Goal: Navigation & Orientation: Understand site structure

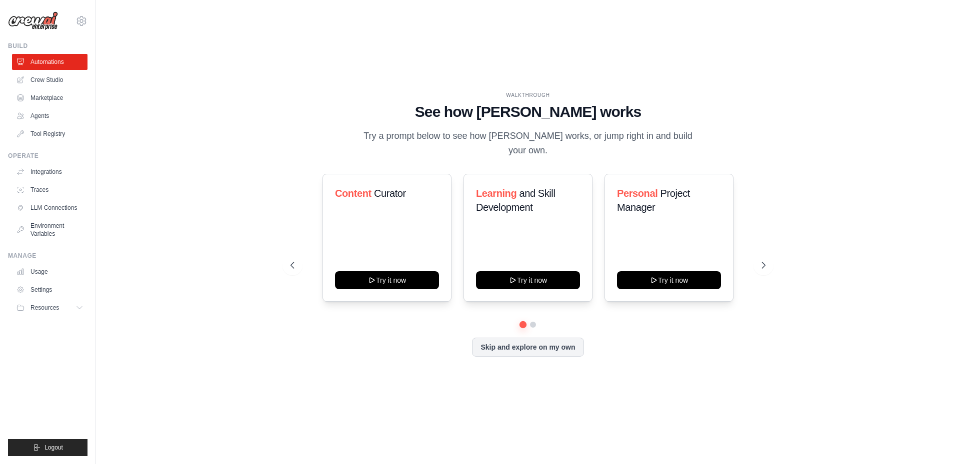
click at [236, 92] on div "WALKTHROUGH See how [PERSON_NAME] works Try a prompt below to see how [PERSON_N…" at bounding box center [528, 232] width 832 height 444
click at [50, 135] on link "Tool Registry" at bounding box center [50, 134] width 75 height 16
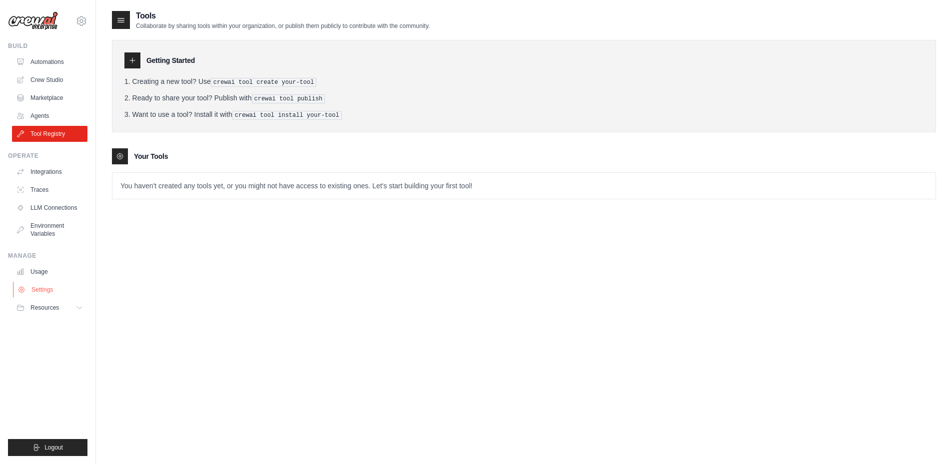
click at [43, 287] on link "Settings" at bounding box center [50, 290] width 75 height 16
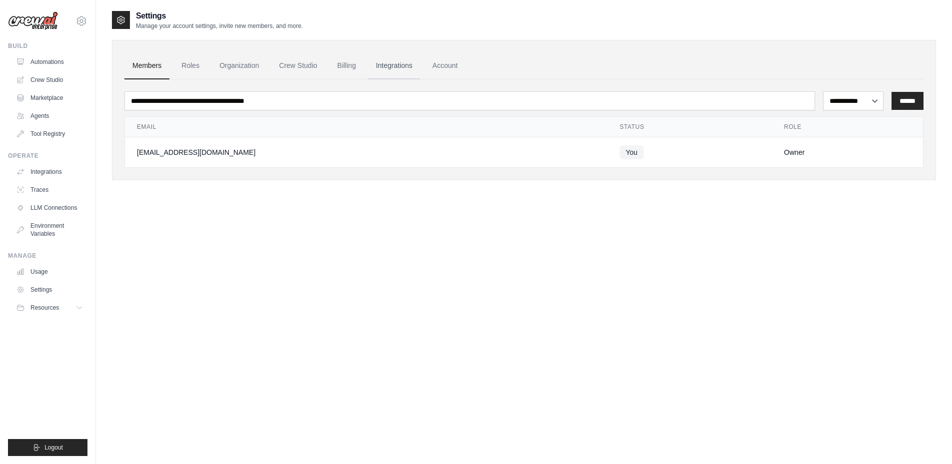
click at [392, 66] on link "Integrations" at bounding box center [394, 65] width 52 height 27
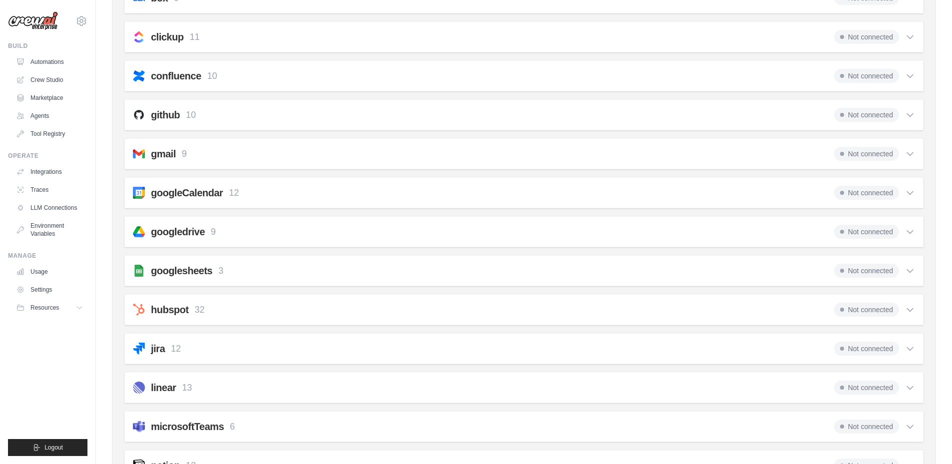
scroll to position [200, 0]
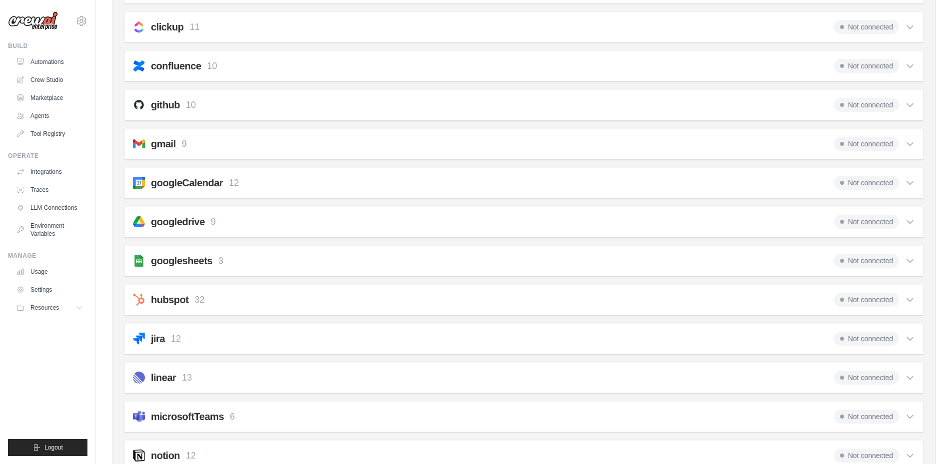
click at [187, 185] on h2 "googleCalendar" at bounding box center [187, 183] width 72 height 14
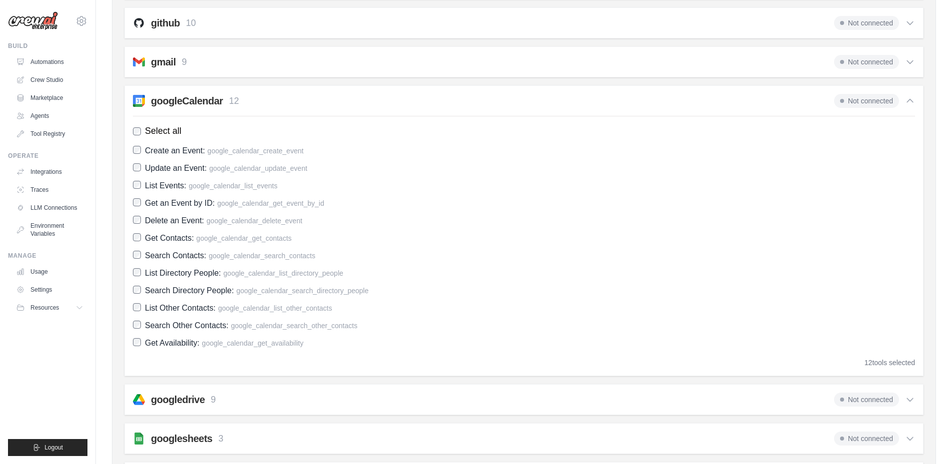
scroll to position [250, 0]
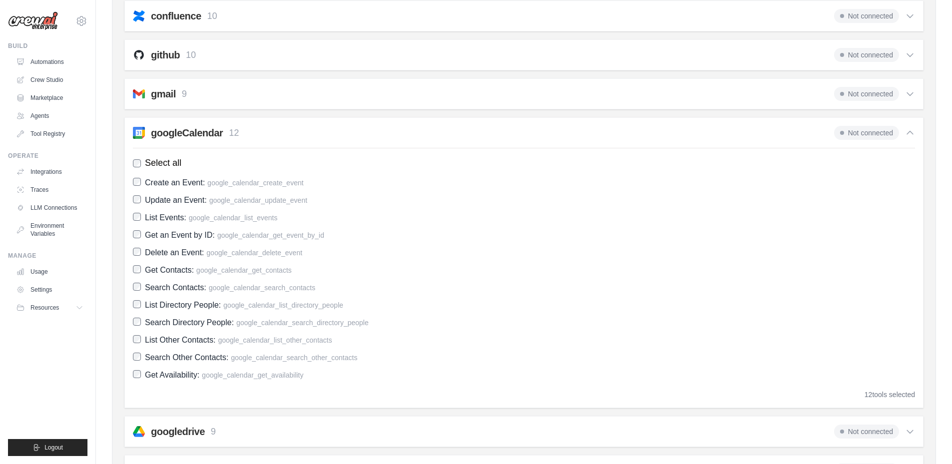
click at [881, 131] on span "Not connected" at bounding box center [866, 133] width 65 height 14
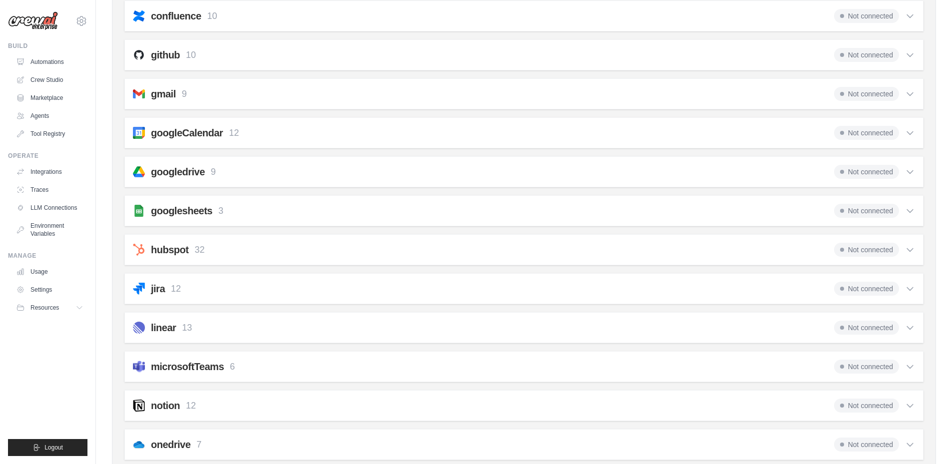
click at [195, 131] on h2 "googleCalendar" at bounding box center [187, 133] width 72 height 14
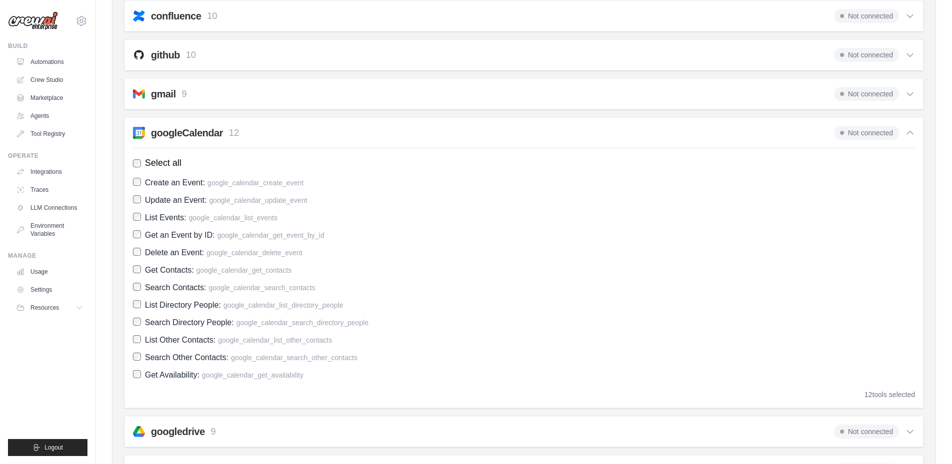
click at [195, 131] on h2 "googleCalendar" at bounding box center [187, 133] width 72 height 14
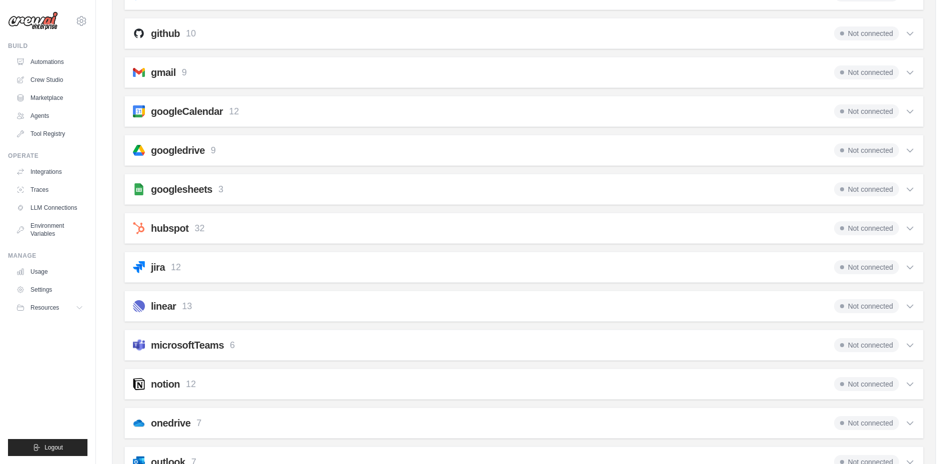
scroll to position [300, 0]
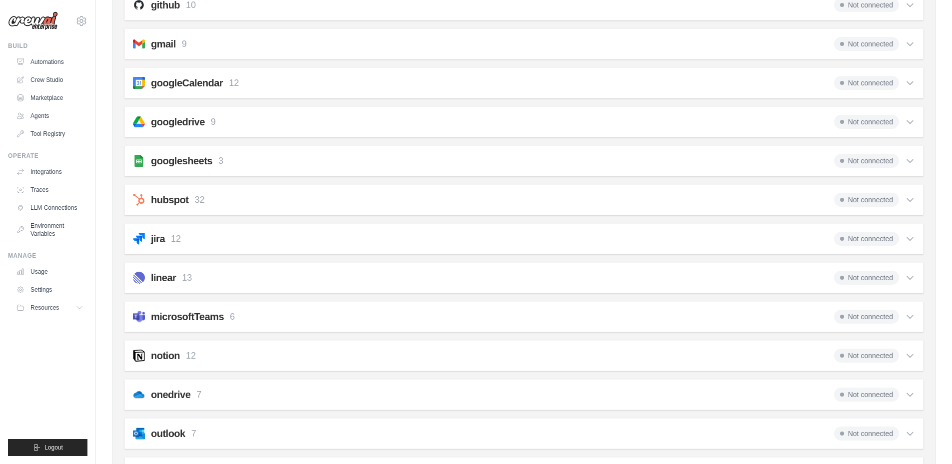
click at [178, 124] on h2 "googledrive" at bounding box center [178, 122] width 54 height 14
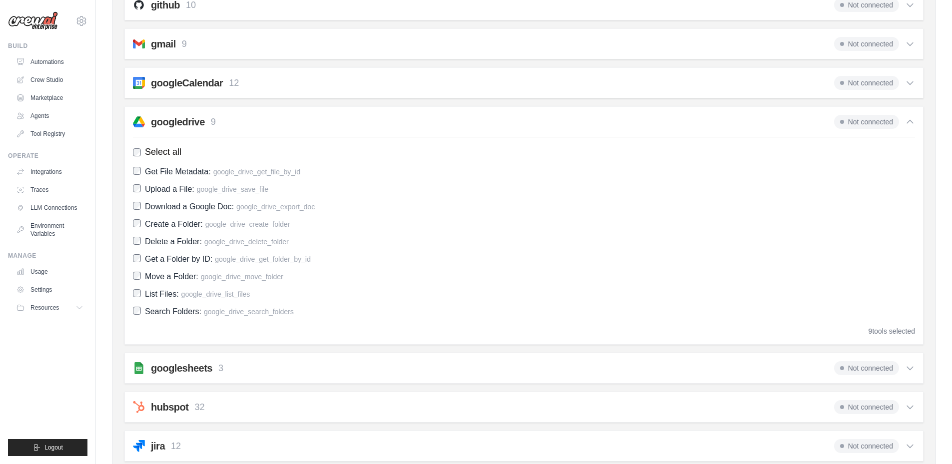
click at [178, 124] on h2 "googledrive" at bounding box center [178, 122] width 54 height 14
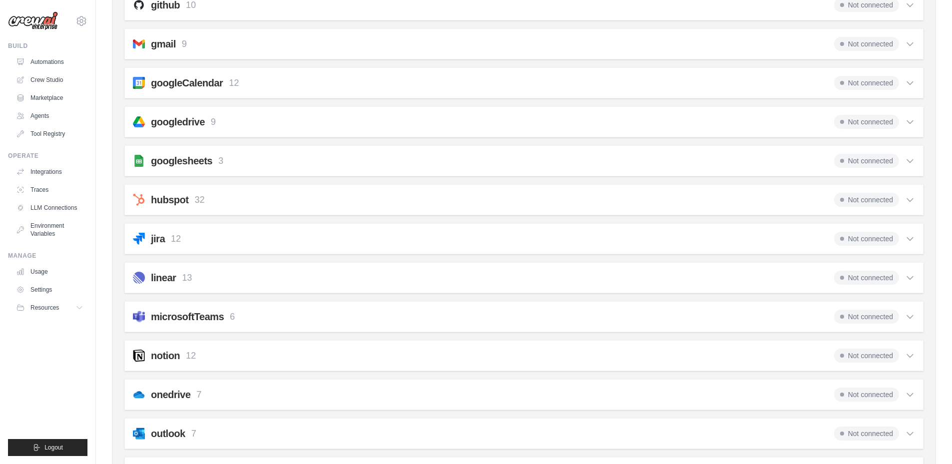
click at [864, 122] on span "Not connected" at bounding box center [866, 122] width 65 height 14
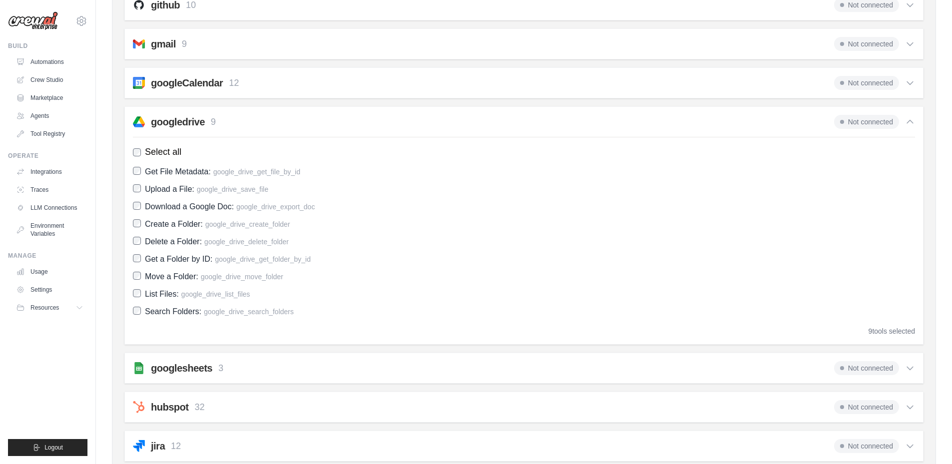
click at [864, 122] on span "Not connected" at bounding box center [866, 122] width 65 height 14
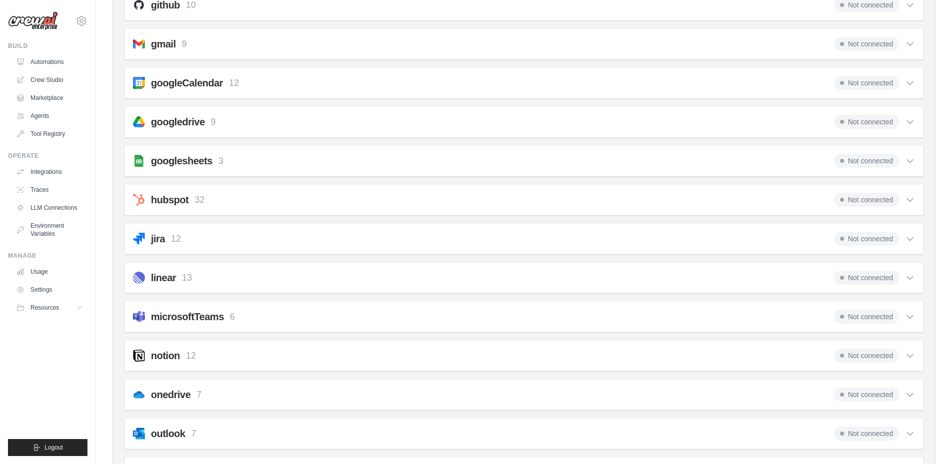
drag, startPoint x: 864, startPoint y: 122, endPoint x: 642, endPoint y: 116, distance: 222.1
click at [642, 116] on div "googledrive 9 Not connected" at bounding box center [524, 122] width 782 height 14
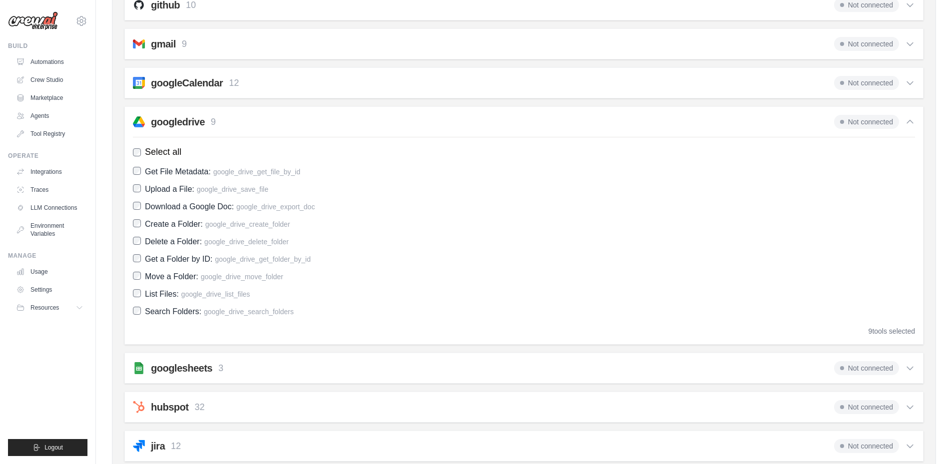
click at [891, 120] on span "Not connected" at bounding box center [866, 122] width 65 height 14
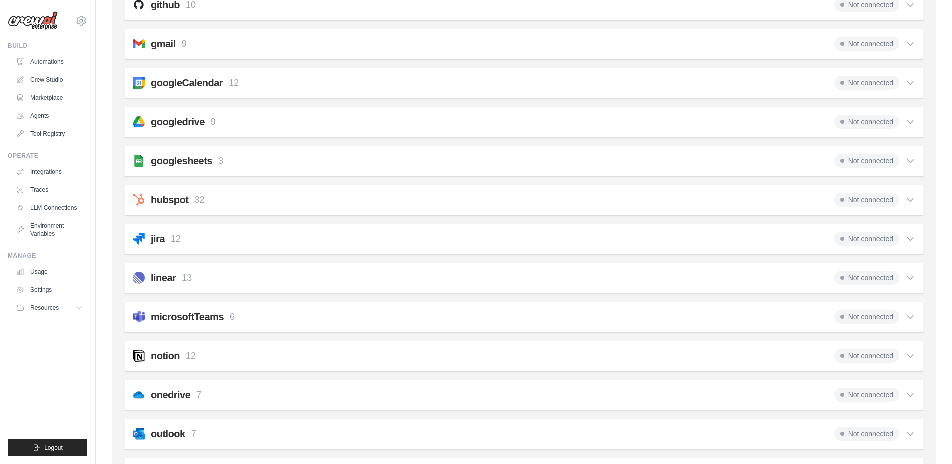
click at [911, 119] on icon at bounding box center [910, 122] width 10 height 10
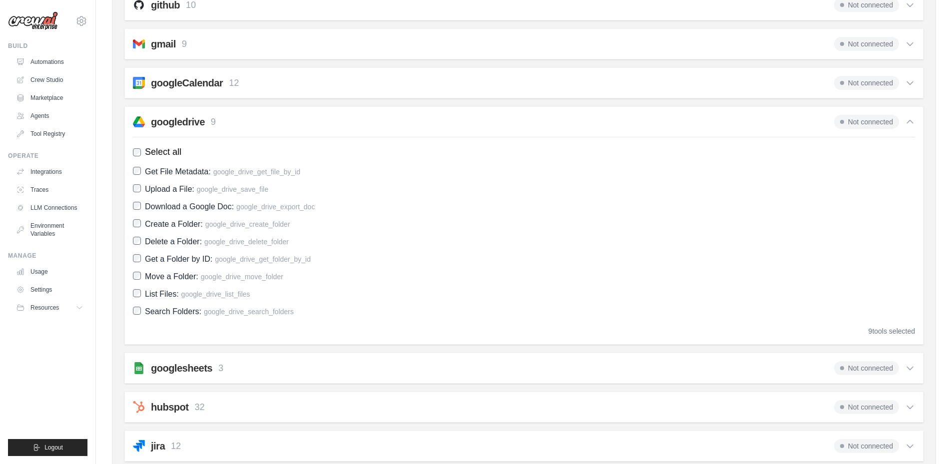
click at [911, 119] on icon at bounding box center [910, 122] width 10 height 10
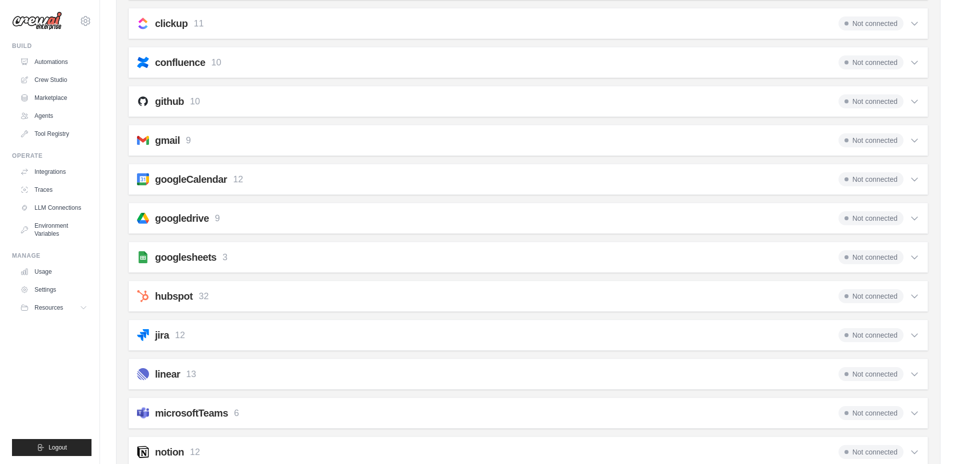
scroll to position [0, 0]
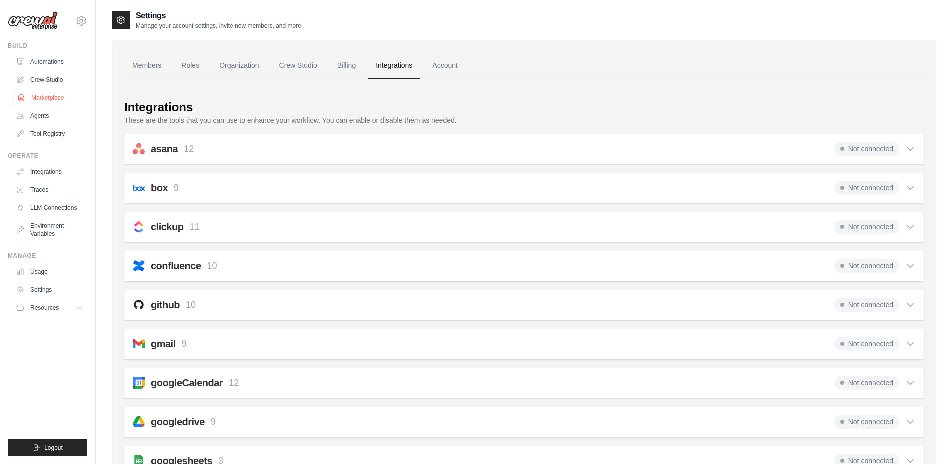
click at [50, 99] on link "Marketplace" at bounding box center [50, 98] width 75 height 16
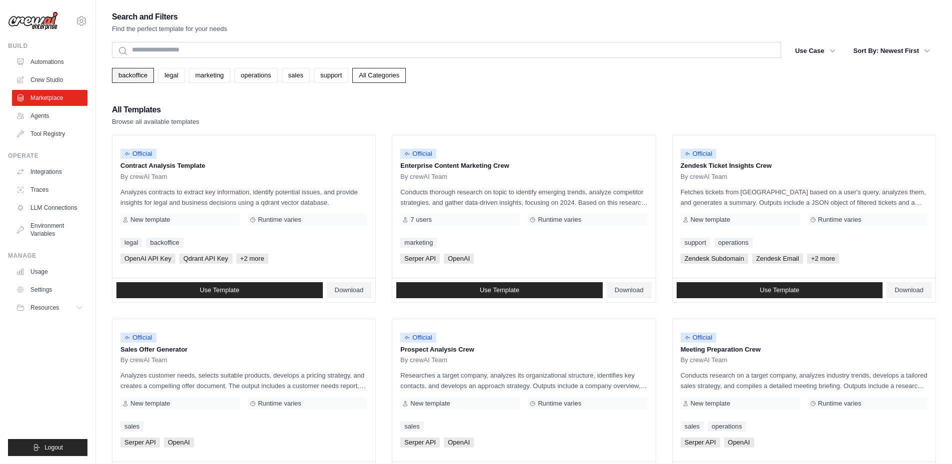
click at [127, 75] on link "backoffice" at bounding box center [133, 75] width 42 height 15
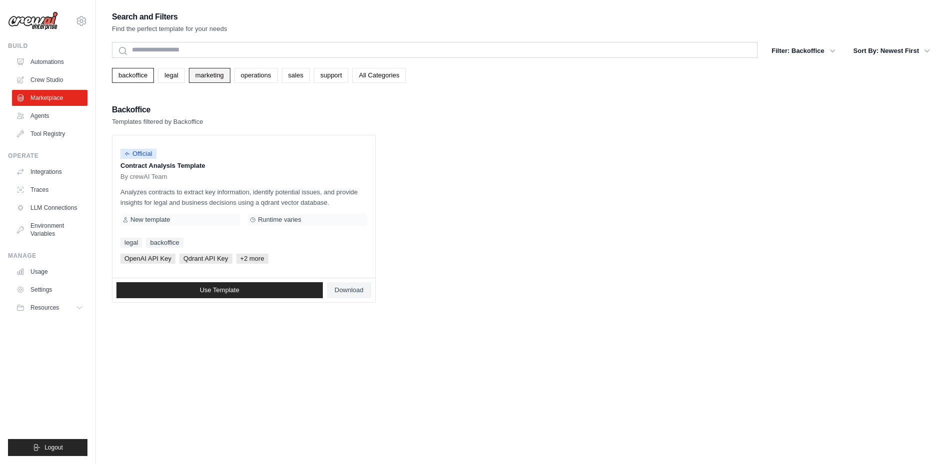
click at [209, 74] on link "marketing" at bounding box center [209, 75] width 41 height 15
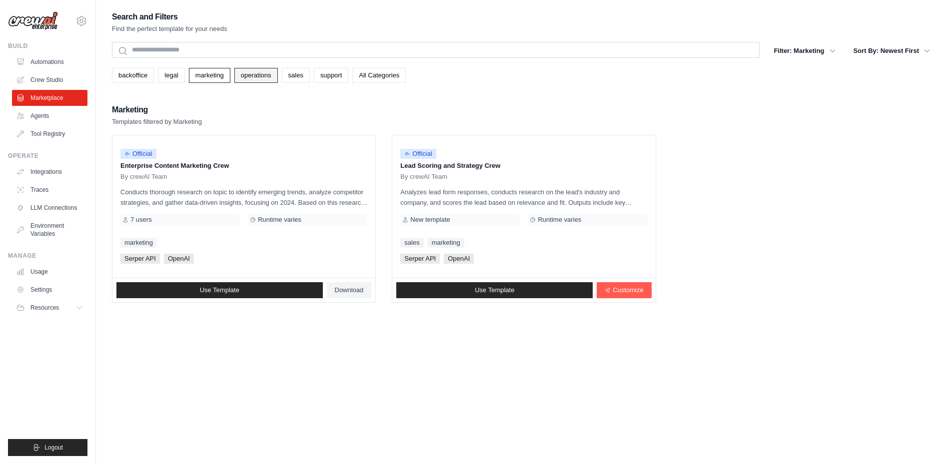
click at [249, 81] on link "operations" at bounding box center [255, 75] width 43 height 15
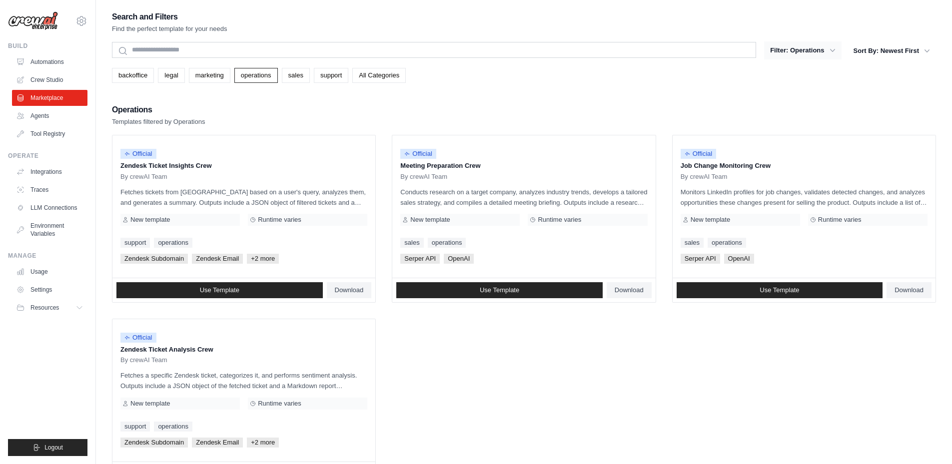
click at [787, 51] on button "Filter: Operations" at bounding box center [802, 50] width 77 height 18
click at [36, 116] on link "Agents" at bounding box center [50, 116] width 75 height 16
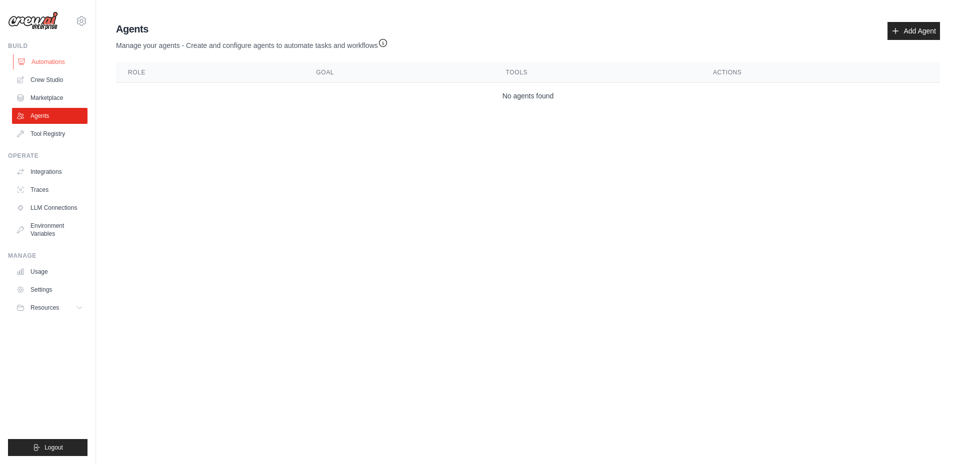
click at [49, 62] on link "Automations" at bounding box center [50, 62] width 75 height 16
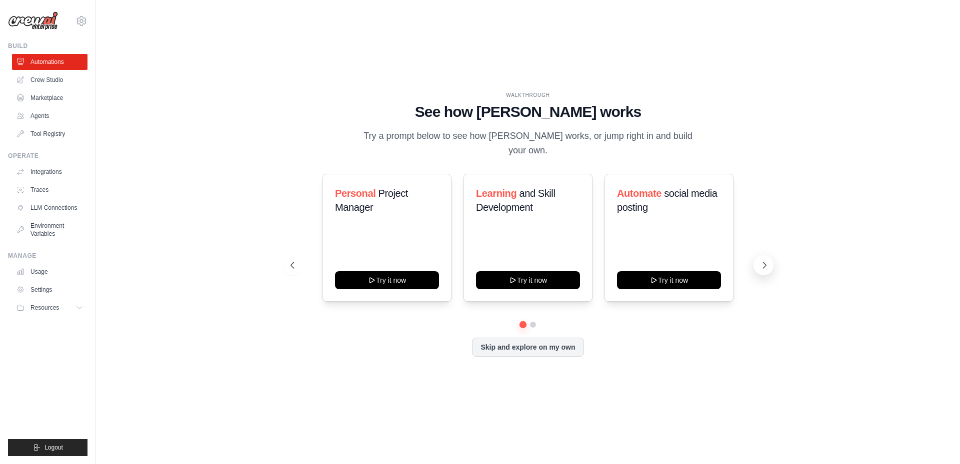
click at [762, 261] on icon at bounding box center [764, 265] width 10 height 10
click at [758, 258] on button at bounding box center [763, 265] width 20 height 20
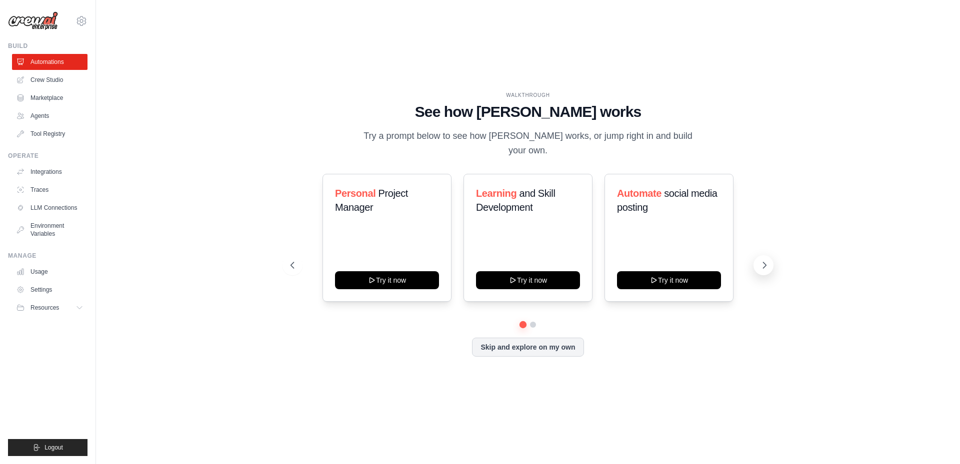
click at [758, 258] on button at bounding box center [763, 265] width 20 height 20
drag, startPoint x: 740, startPoint y: 140, endPoint x: 321, endPoint y: 136, distance: 419.0
click at [321, 136] on div "WALKTHROUGH See how [PERSON_NAME] works Try a prompt below to see how [PERSON_N…" at bounding box center [527, 124] width 475 height 67
click at [319, 136] on div "WALKTHROUGH See how [PERSON_NAME] works Try a prompt below to see how [PERSON_N…" at bounding box center [527, 124] width 475 height 67
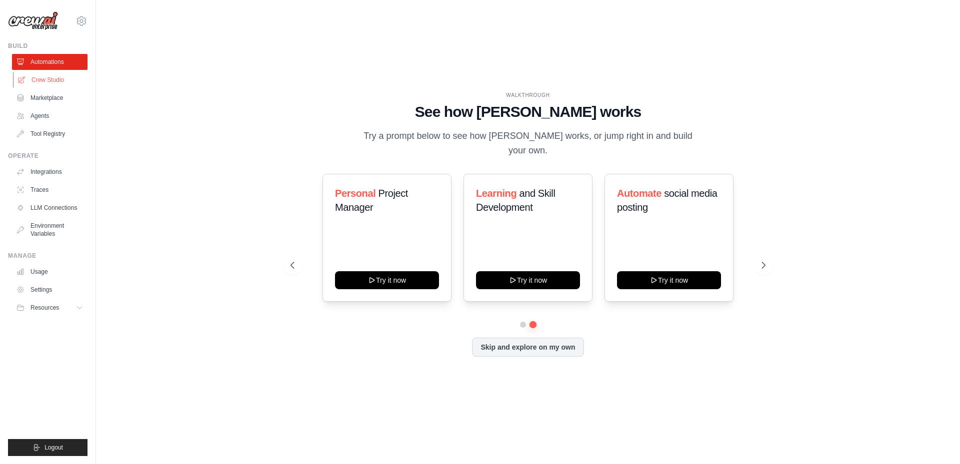
click at [33, 79] on link "Crew Studio" at bounding box center [50, 80] width 75 height 16
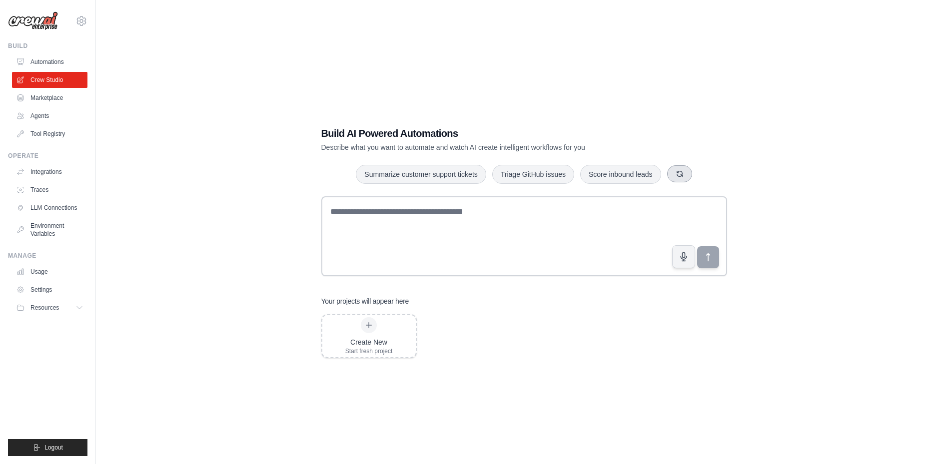
click at [678, 176] on icon "button" at bounding box center [679, 173] width 5 height 5
click at [692, 170] on icon "button" at bounding box center [695, 174] width 8 height 8
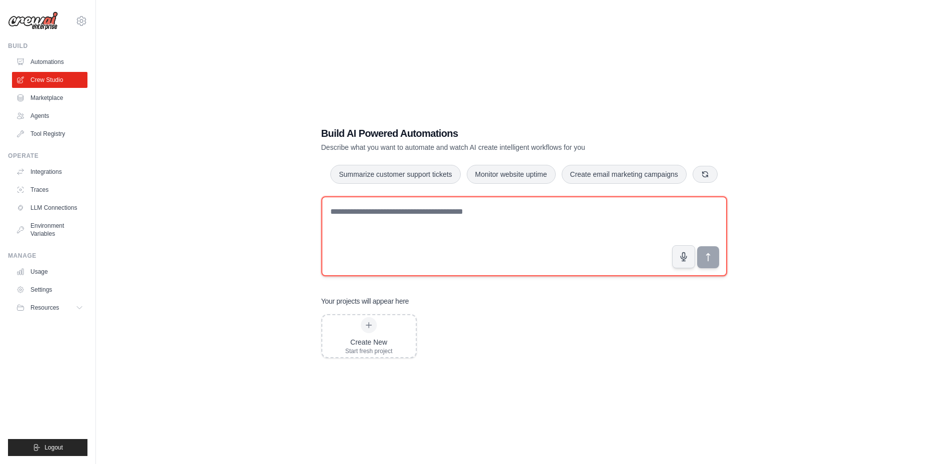
click at [381, 212] on textarea at bounding box center [524, 236] width 406 height 80
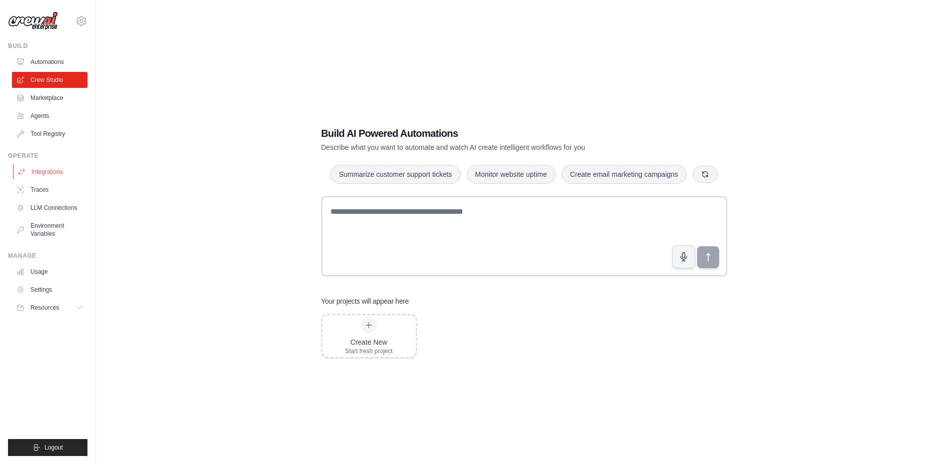
click at [47, 172] on link "Integrations" at bounding box center [50, 172] width 75 height 16
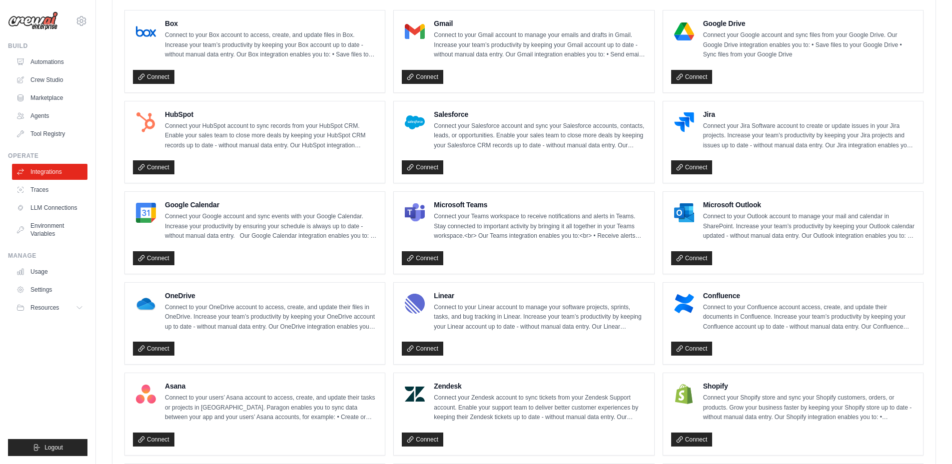
scroll to position [300, 0]
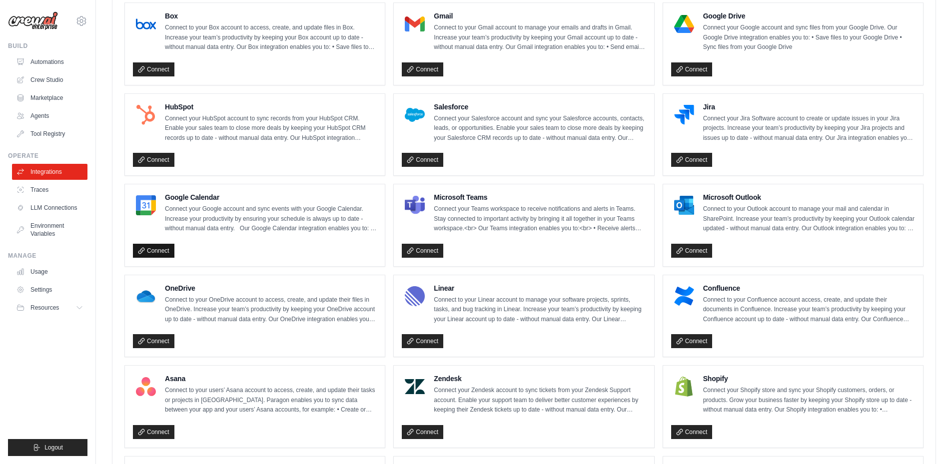
click at [161, 248] on link "Connect" at bounding box center [153, 251] width 41 height 14
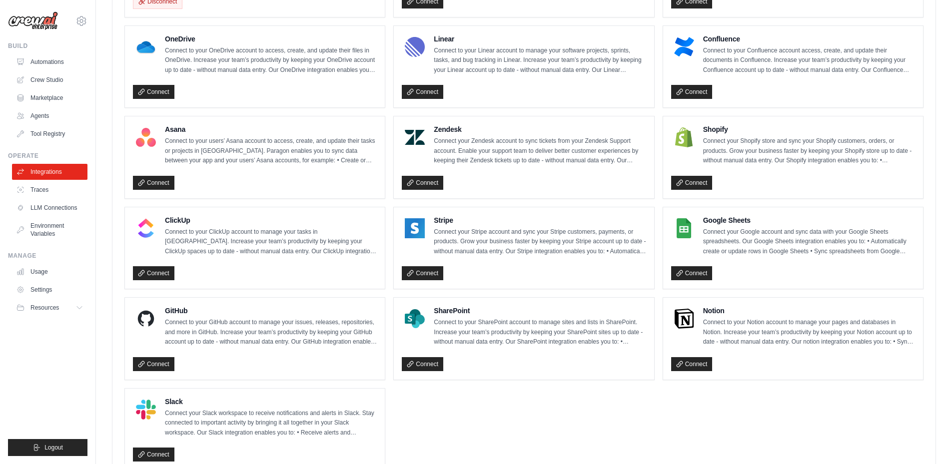
scroll to position [625, 0]
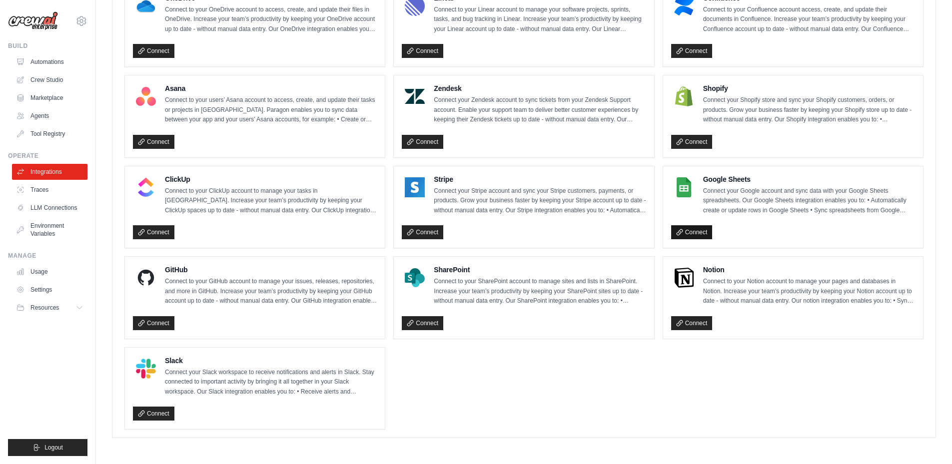
click at [695, 225] on link "Connect" at bounding box center [691, 232] width 41 height 14
click at [45, 206] on link "LLM Connections" at bounding box center [50, 208] width 75 height 16
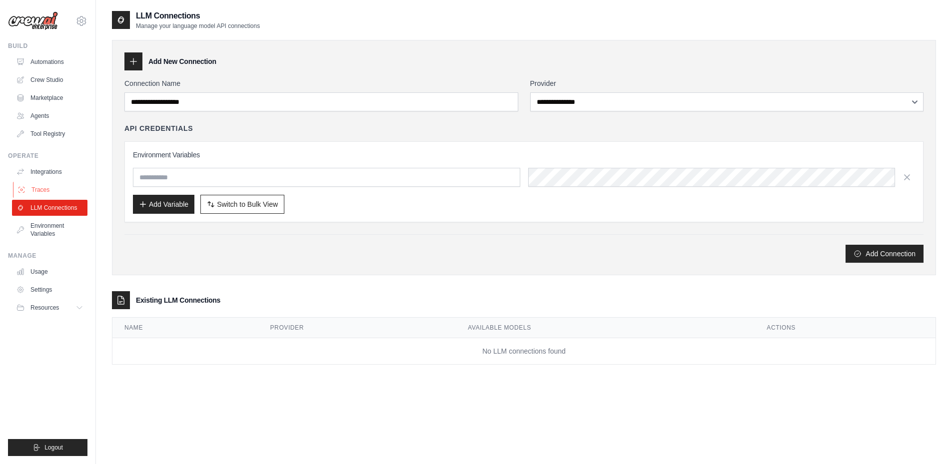
click at [38, 192] on link "Traces" at bounding box center [50, 190] width 75 height 16
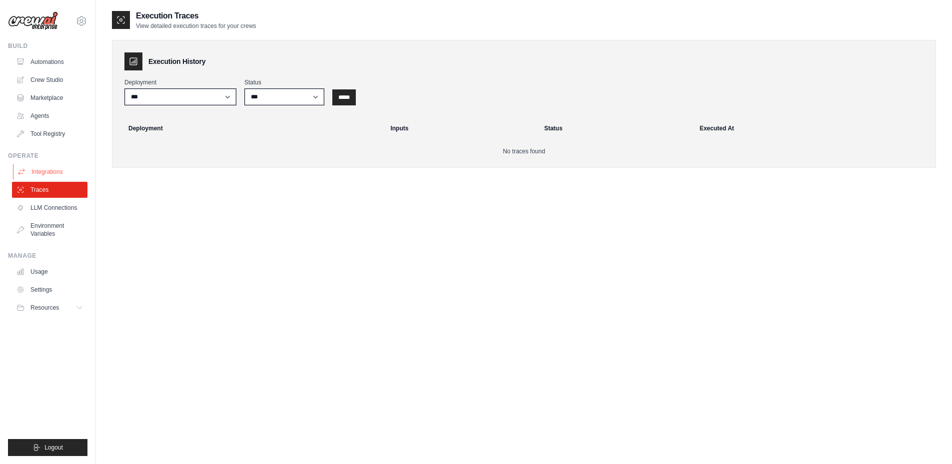
click at [38, 171] on link "Integrations" at bounding box center [50, 172] width 75 height 16
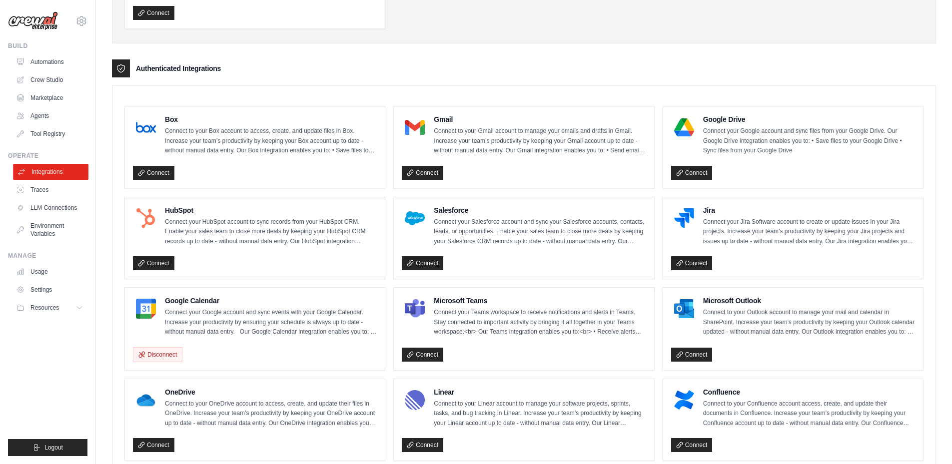
scroll to position [200, 0]
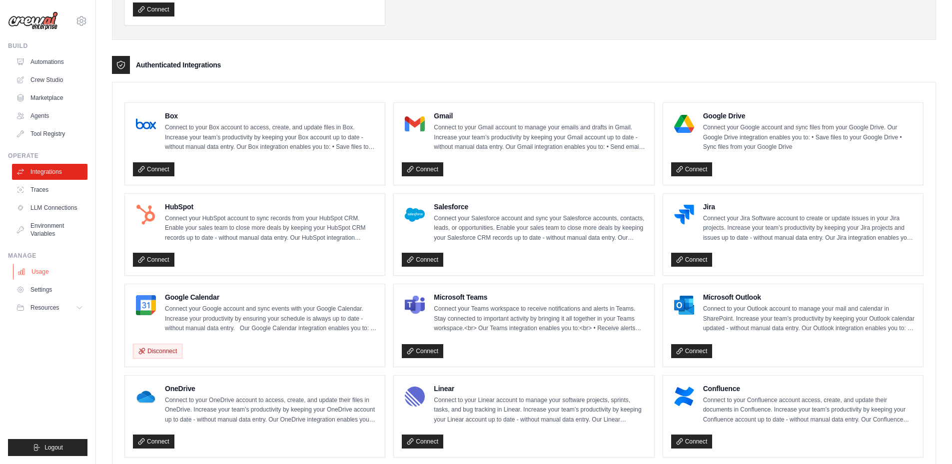
click at [47, 271] on link "Usage" at bounding box center [50, 272] width 75 height 16
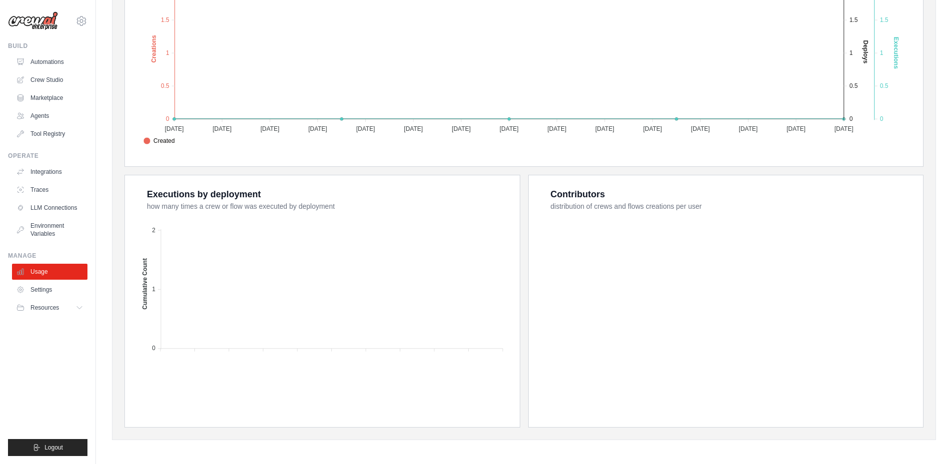
scroll to position [260, 0]
click at [56, 289] on link "Settings" at bounding box center [50, 290] width 75 height 16
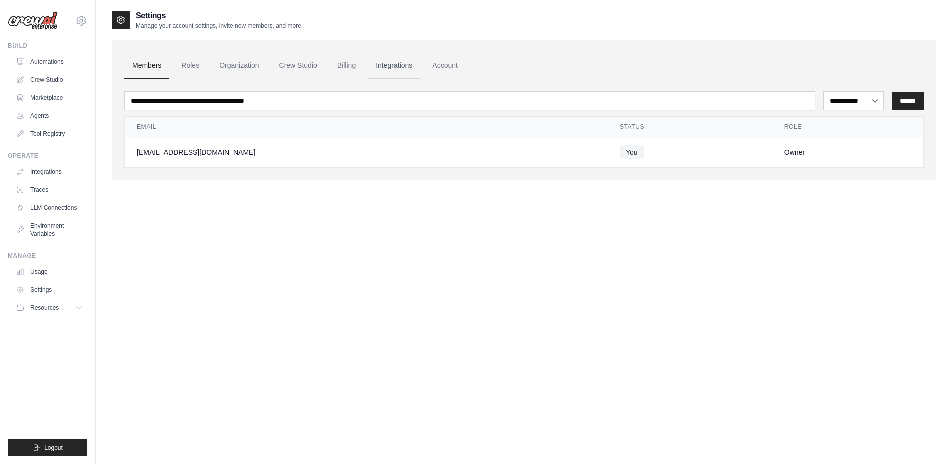
click at [395, 63] on link "Integrations" at bounding box center [394, 65] width 52 height 27
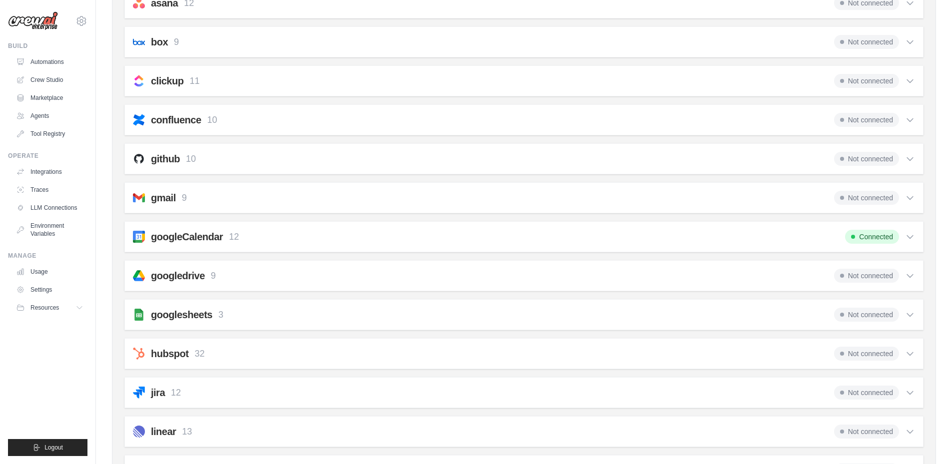
scroll to position [150, 0]
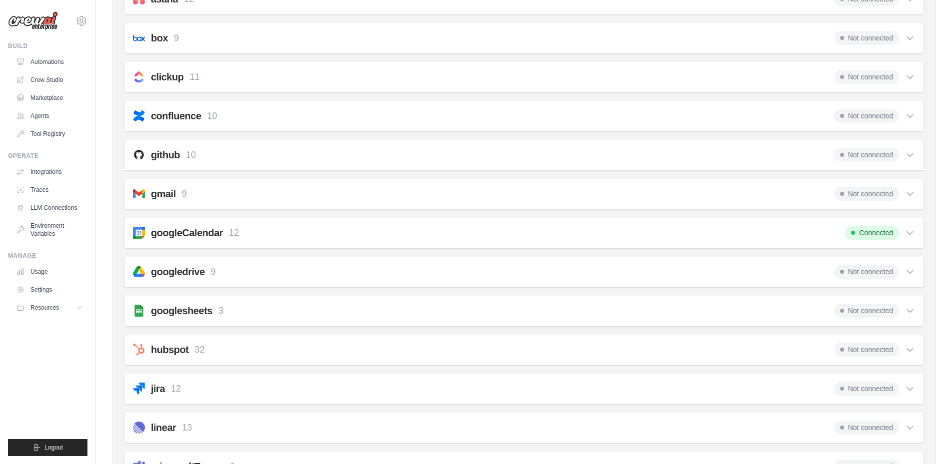
click at [189, 231] on h2 "googleCalendar" at bounding box center [187, 233] width 72 height 14
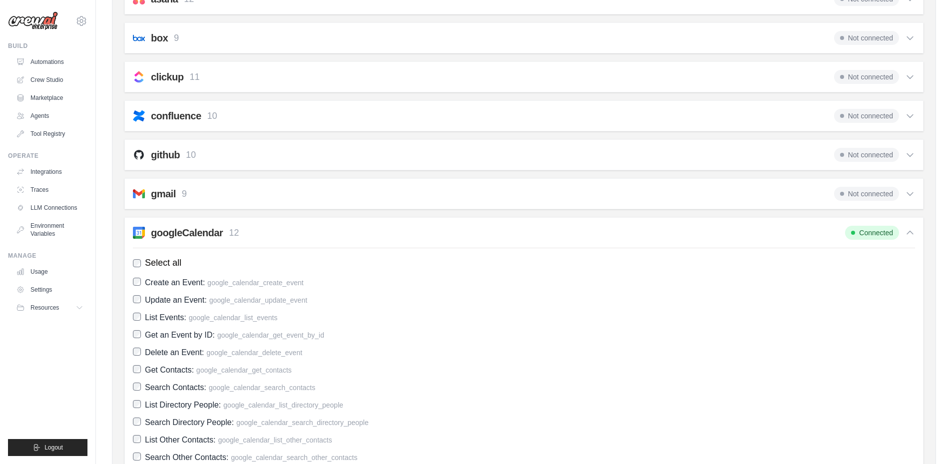
click at [189, 231] on h2 "googleCalendar" at bounding box center [187, 233] width 72 height 14
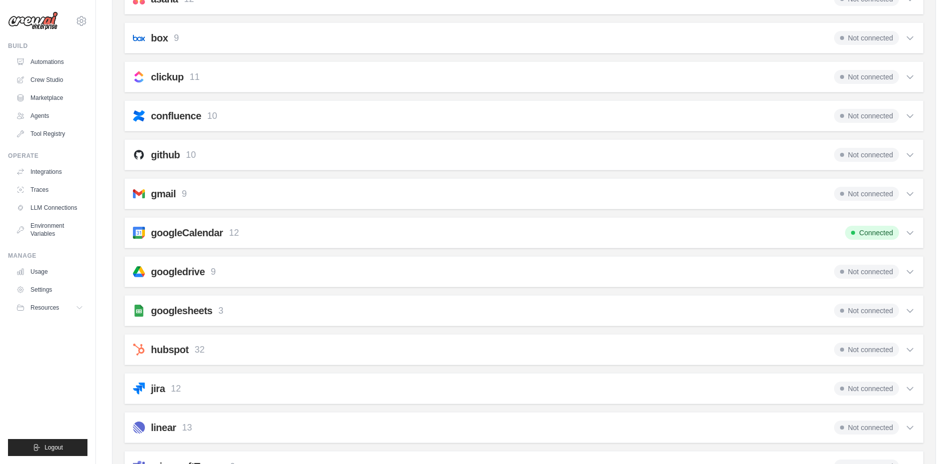
click at [195, 310] on h2 "googlesheets" at bounding box center [181, 311] width 61 height 14
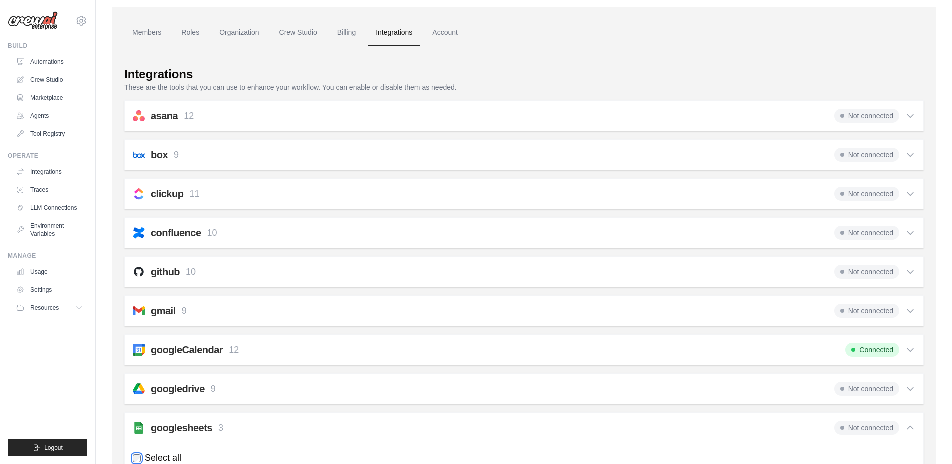
scroll to position [0, 0]
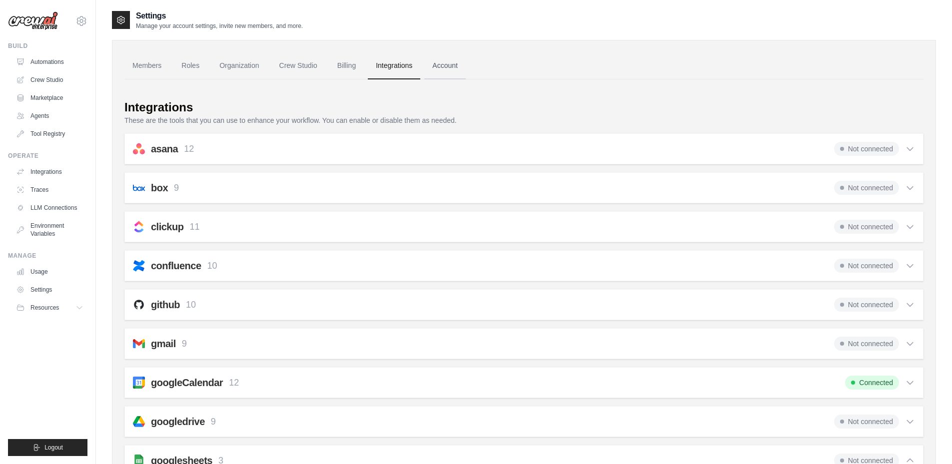
click at [441, 68] on link "Account" at bounding box center [444, 65] width 41 height 27
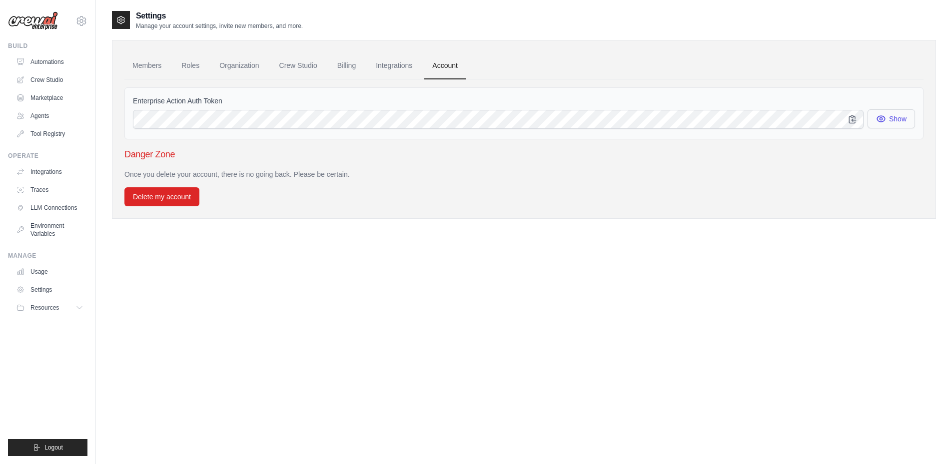
click at [891, 116] on button "Show" at bounding box center [891, 118] width 47 height 19
click at [149, 64] on link "Members" at bounding box center [146, 65] width 45 height 27
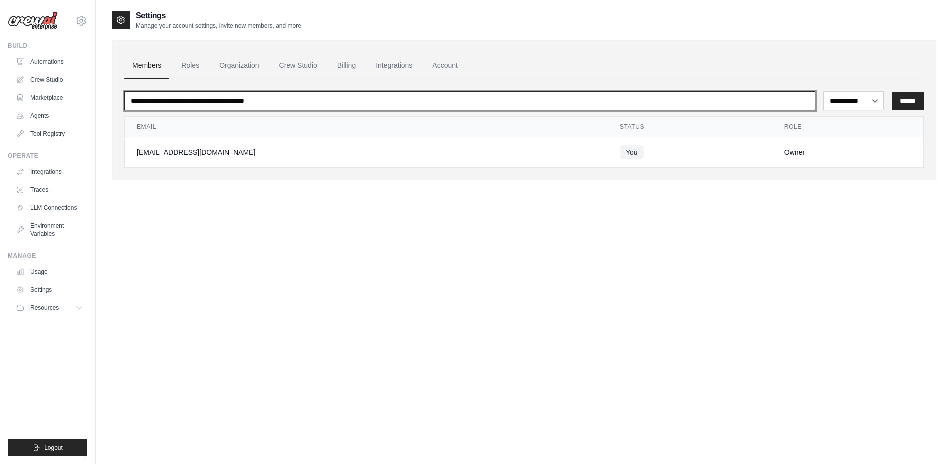
click at [244, 103] on input "email" at bounding box center [469, 100] width 691 height 19
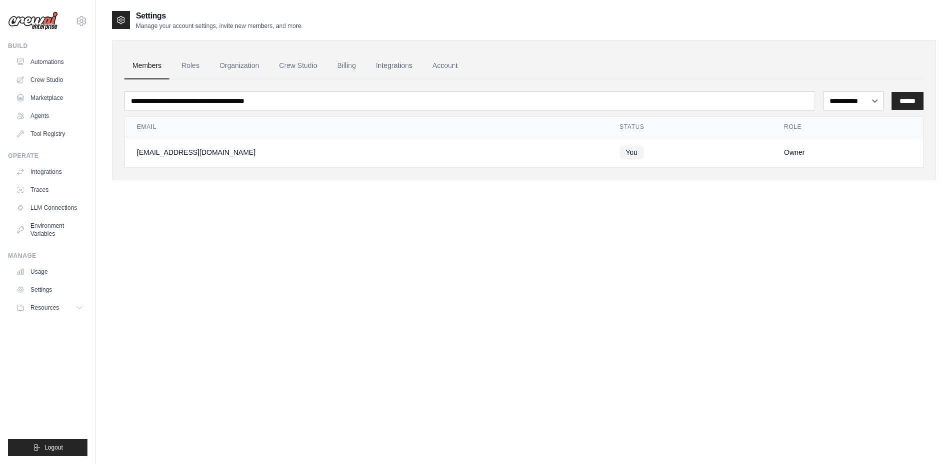
drag, startPoint x: 292, startPoint y: 249, endPoint x: 371, endPoint y: 204, distance: 91.4
click at [292, 249] on div "**********" at bounding box center [524, 242] width 824 height 464
click at [475, 167] on td "[EMAIL_ADDRESS][DOMAIN_NAME]" at bounding box center [366, 152] width 483 height 30
click at [627, 157] on td "You" at bounding box center [690, 152] width 164 height 30
click at [784, 152] on div "Owner" at bounding box center [847, 152] width 127 height 10
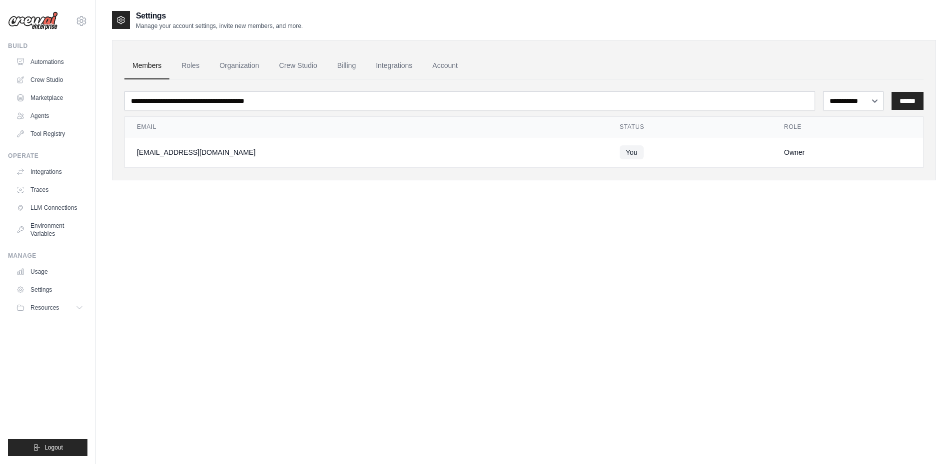
drag, startPoint x: 362, startPoint y: 140, endPoint x: 222, endPoint y: 141, distance: 140.0
click at [359, 140] on td "[EMAIL_ADDRESS][DOMAIN_NAME]" at bounding box center [366, 152] width 483 height 30
drag, startPoint x: 212, startPoint y: 144, endPoint x: 193, endPoint y: 149, distance: 19.6
click at [211, 145] on td "[EMAIL_ADDRESS][DOMAIN_NAME]" at bounding box center [366, 152] width 483 height 30
click at [174, 152] on div "[EMAIL_ADDRESS][DOMAIN_NAME]" at bounding box center [366, 152] width 459 height 10
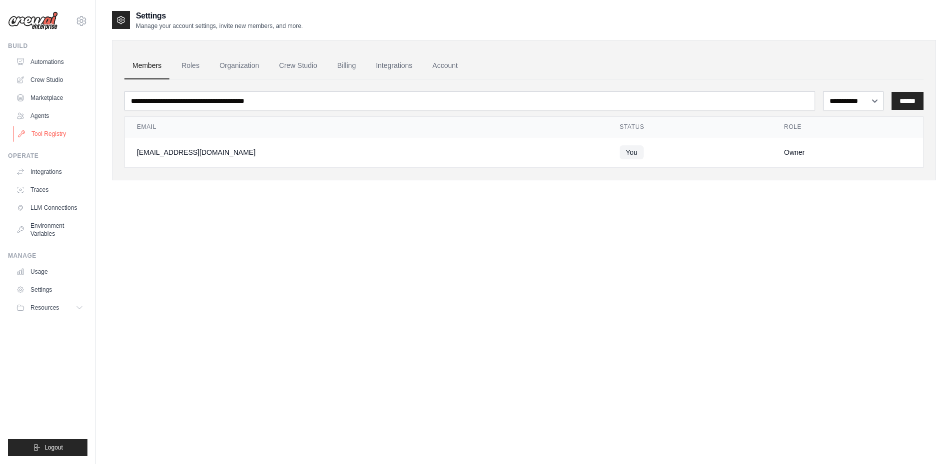
click at [37, 131] on link "Tool Registry" at bounding box center [50, 134] width 75 height 16
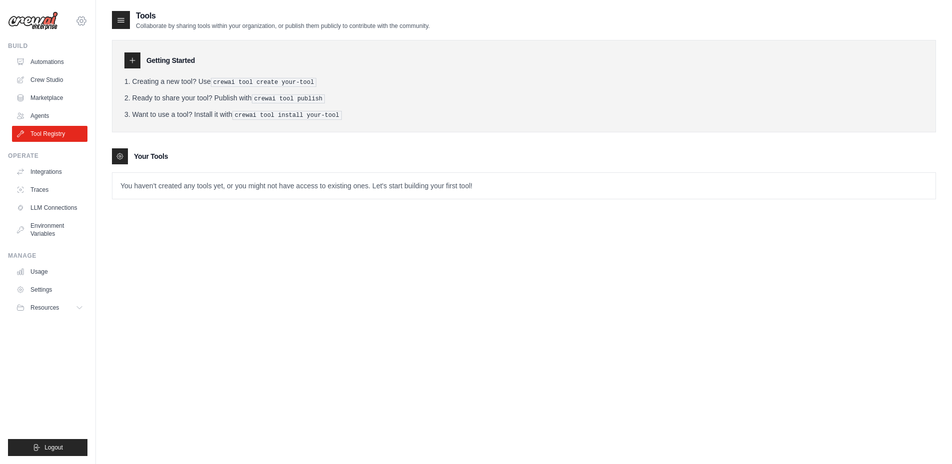
click at [80, 22] on icon at bounding box center [81, 20] width 3 height 3
click at [361, 338] on div "Tools Collaborate by sharing tools within your organization, or publish them pu…" at bounding box center [524, 242] width 824 height 464
